Goal: Navigation & Orientation: Find specific page/section

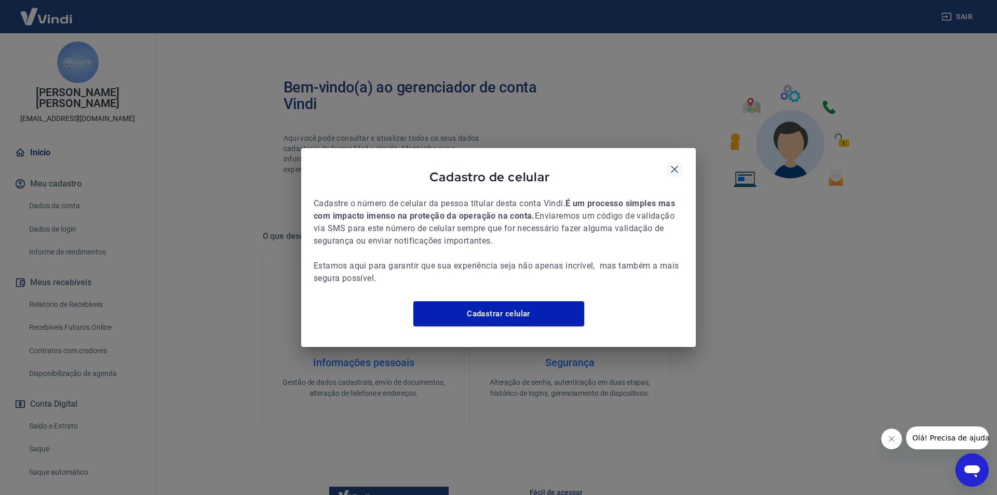
click at [679, 163] on icon "button" at bounding box center [674, 169] width 12 height 12
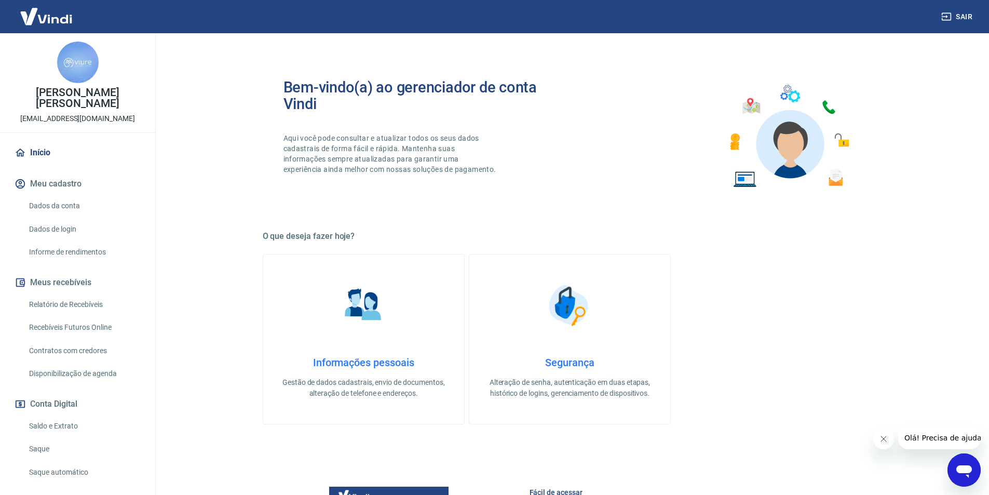
click at [245, 263] on div "Bem-vindo(a) ao gerenciador de conta Vindi Aqui você pode consultar e atualizar…" at bounding box center [570, 399] width 665 height 732
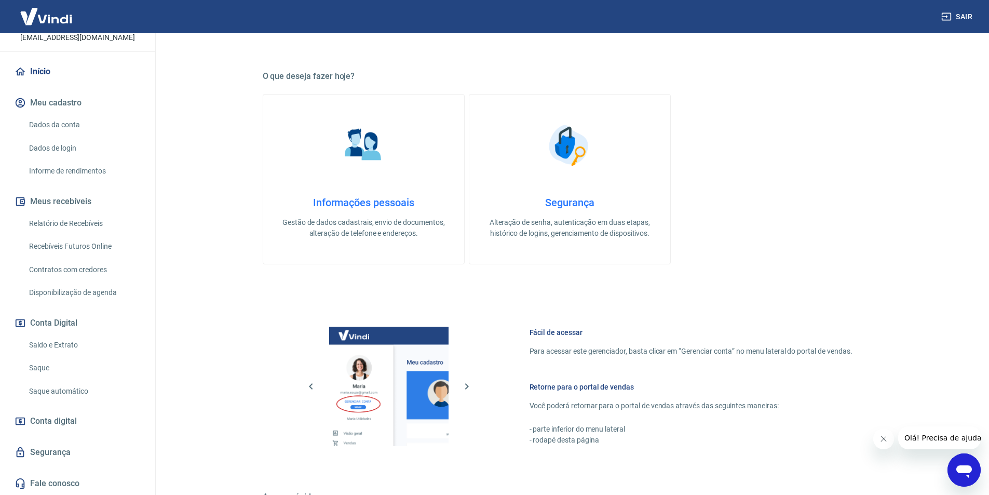
scroll to position [315, 0]
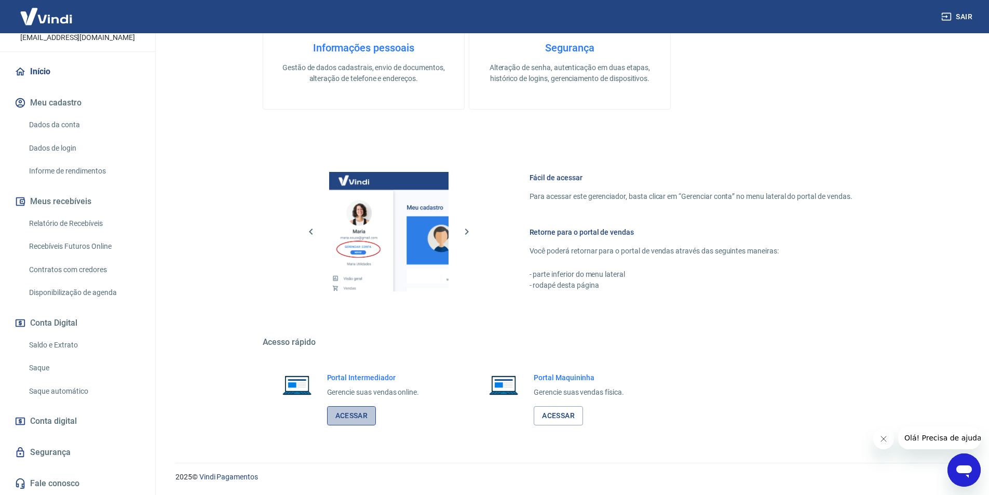
click at [369, 410] on link "Acessar" at bounding box center [351, 415] width 49 height 19
